Goal: Task Accomplishment & Management: Manage account settings

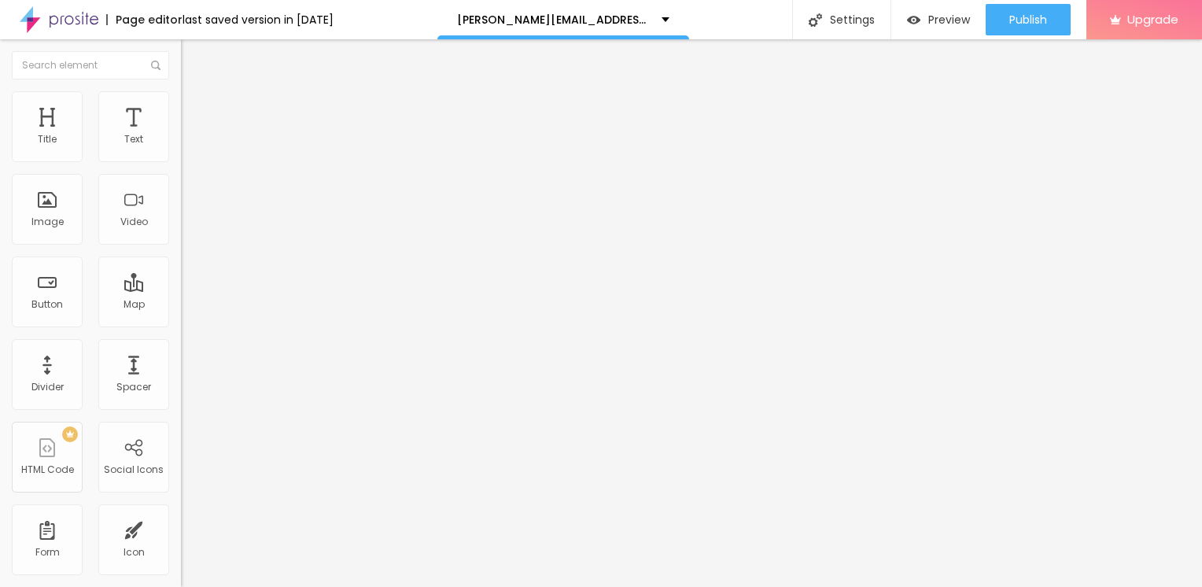
click at [181, 103] on li "Advanced" at bounding box center [271, 99] width 181 height 16
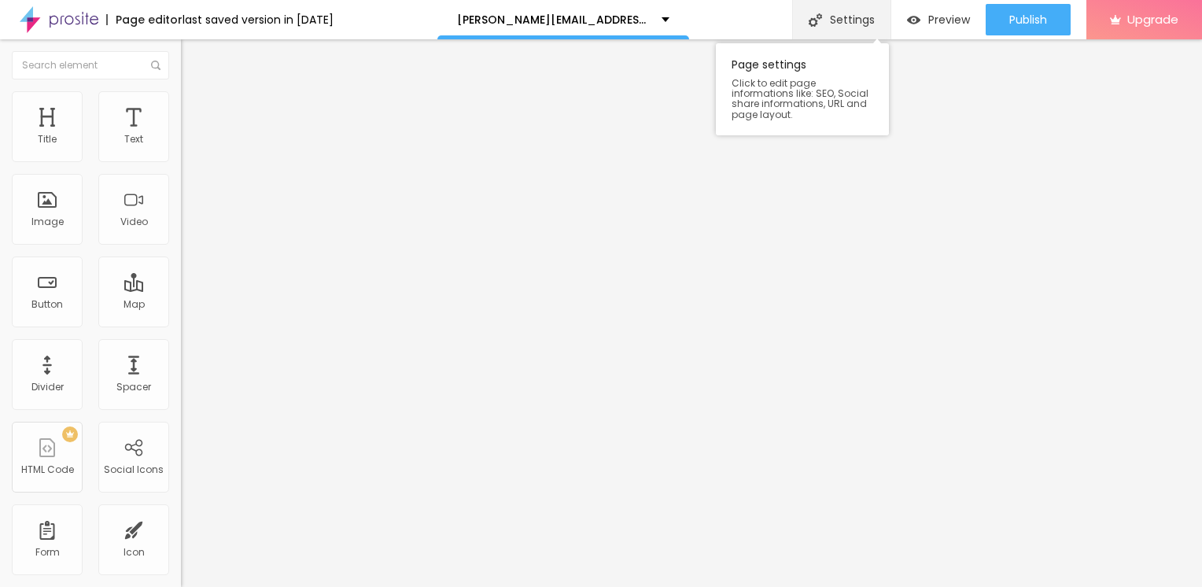
click at [828, 25] on div "Settings" at bounding box center [841, 19] width 98 height 39
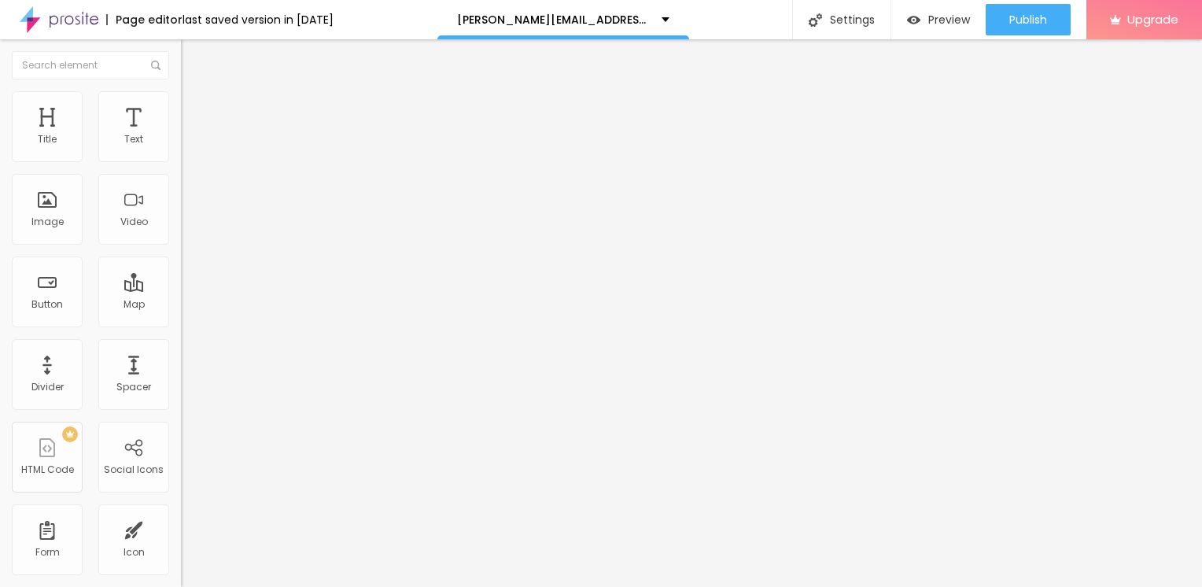
type input "/agreement"
drag, startPoint x: 500, startPoint y: 158, endPoint x: 404, endPoint y: 157, distance: 96.0
type input "stmaryassumption.org"
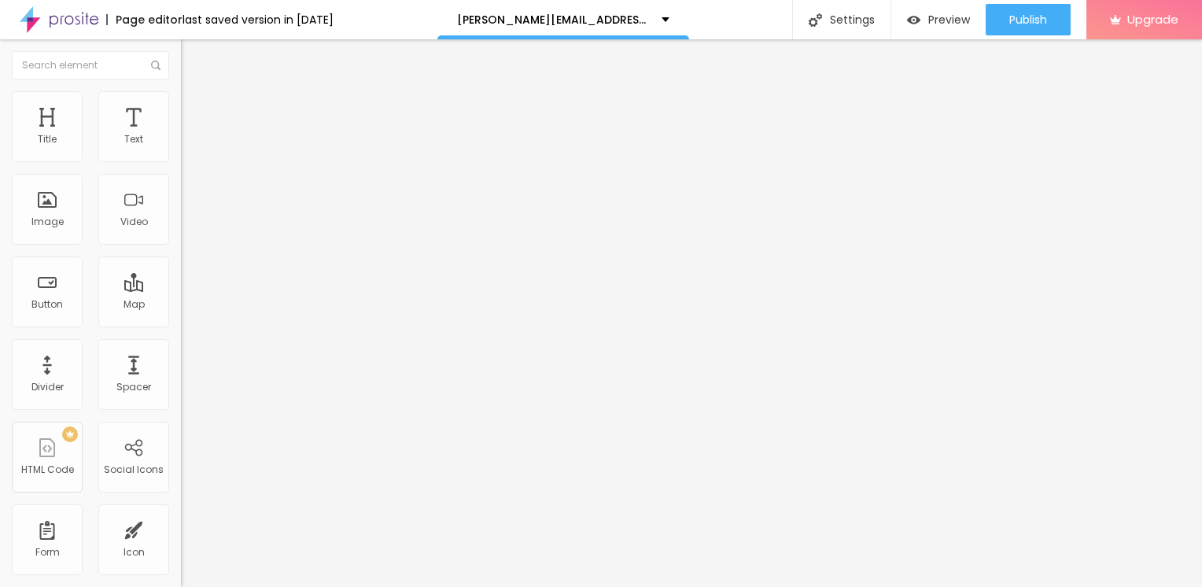
drag, startPoint x: 705, startPoint y: 262, endPoint x: 706, endPoint y: 275, distance: 13.4
copy form "https://donnachasnocha.alboompro.com/agreement"
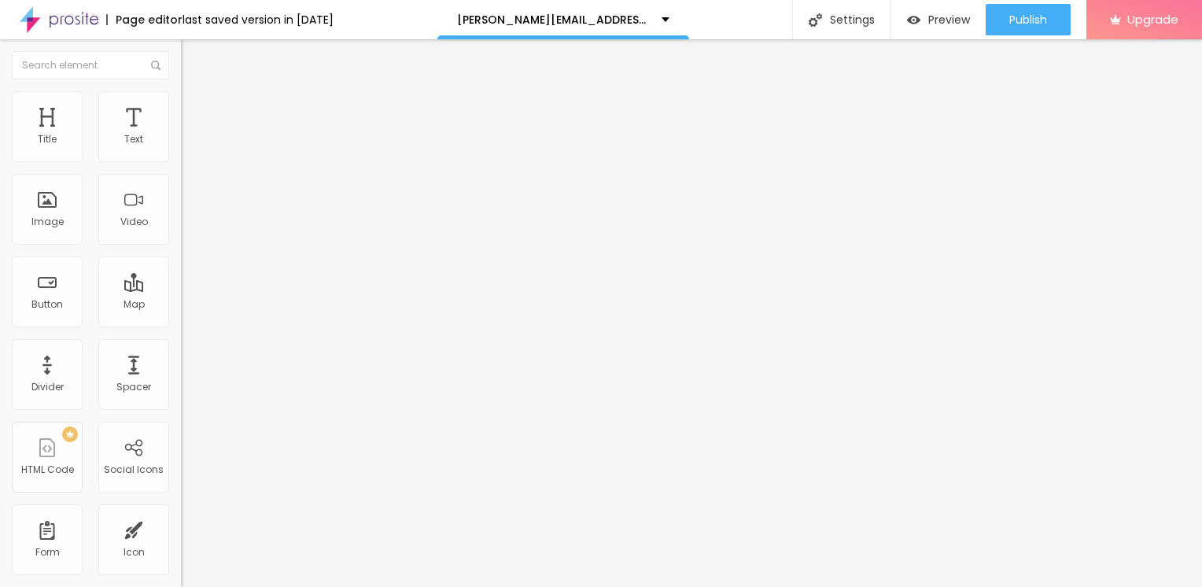
drag, startPoint x: 562, startPoint y: 234, endPoint x: 412, endPoint y: 220, distance: 150.9
paste input "https://donnachasnocha.alboompro.com"
drag, startPoint x: 508, startPoint y: 231, endPoint x: 424, endPoint y: 228, distance: 84.2
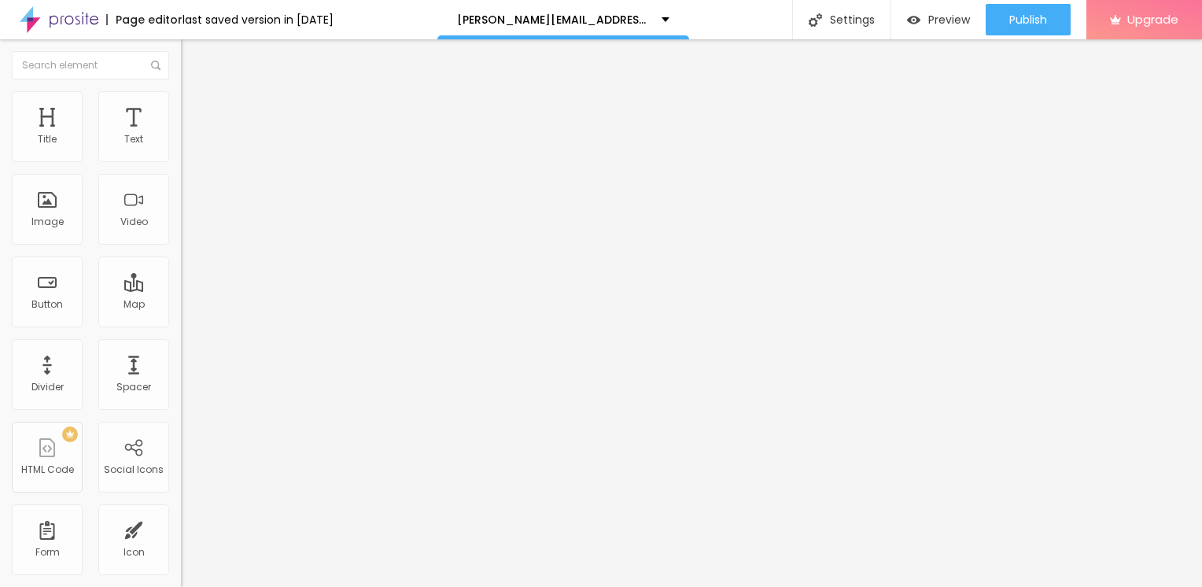
drag, startPoint x: 607, startPoint y: 230, endPoint x: 519, endPoint y: 234, distance: 88.2
type input "/Supercoolagreement"
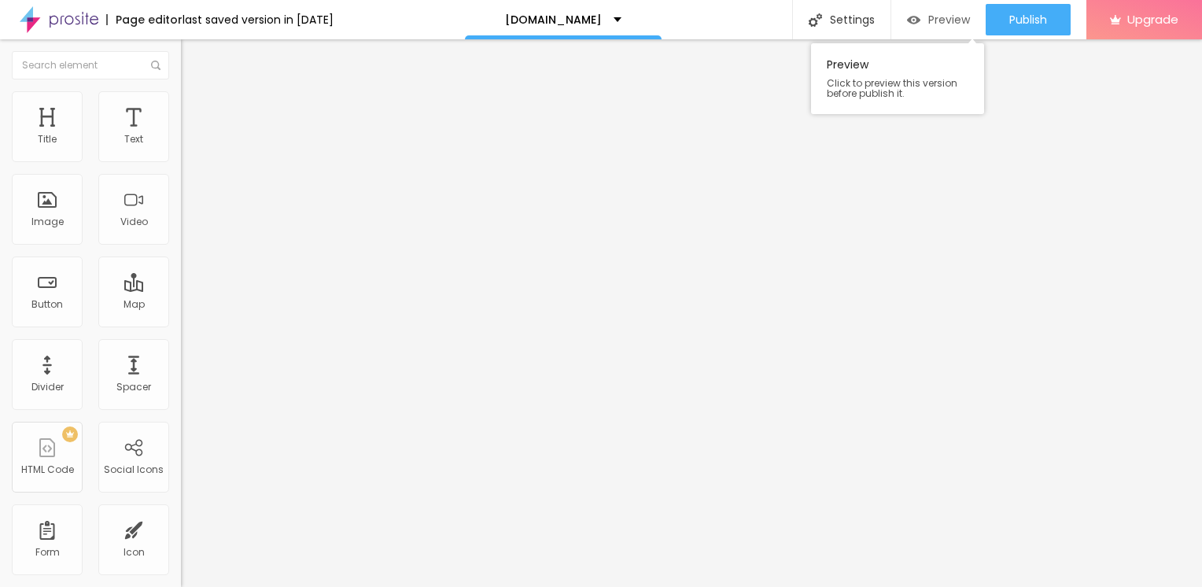
click at [949, 25] on span "Preview" at bounding box center [949, 19] width 42 height 13
